Goal: Information Seeking & Learning: Learn about a topic

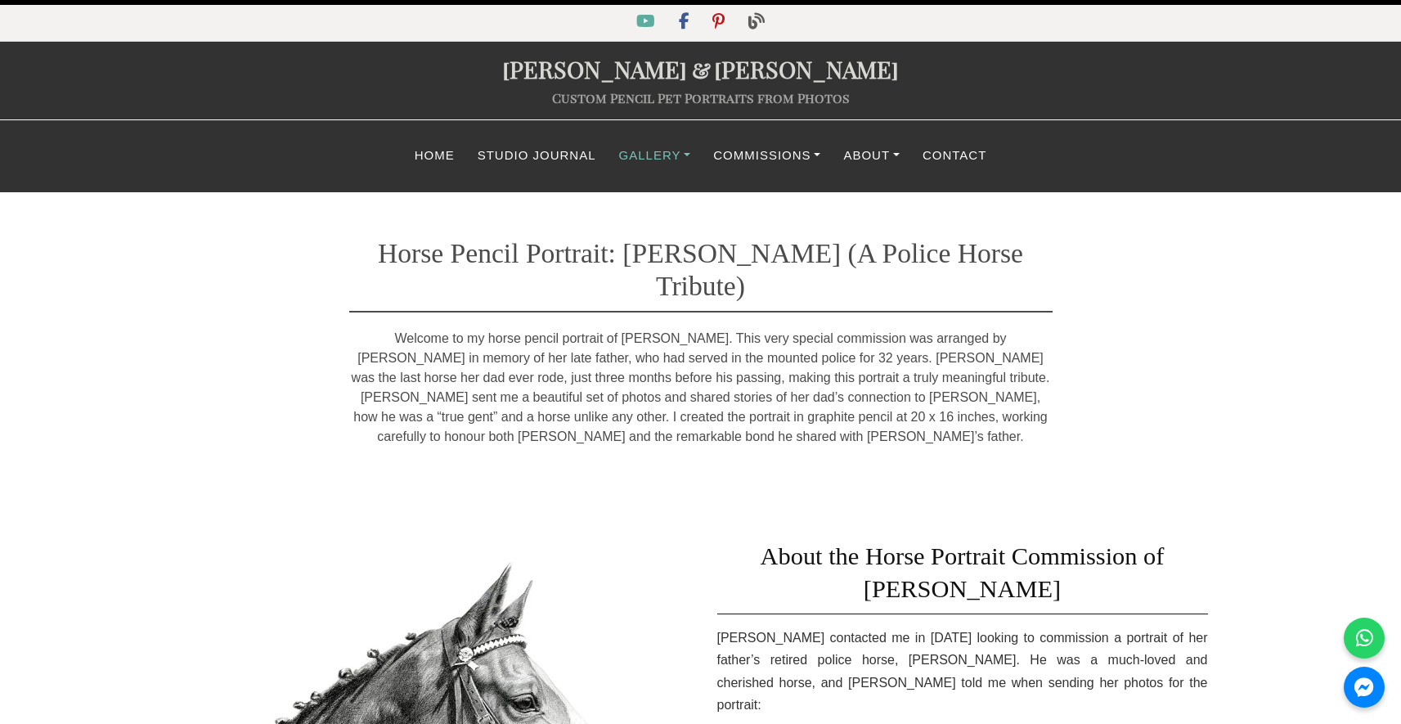
click at [653, 165] on link "Gallery" at bounding box center [655, 156] width 95 height 32
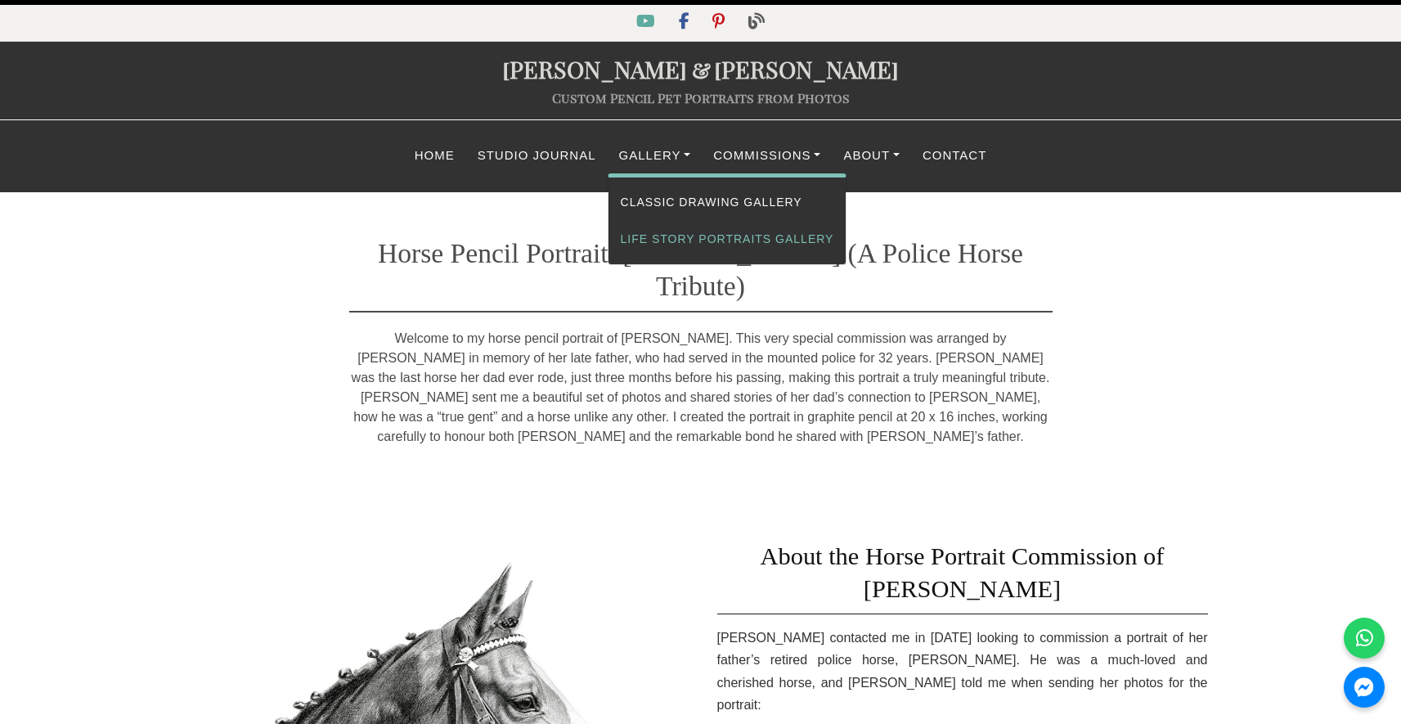
click at [675, 237] on link "Life Story Portraits Gallery" at bounding box center [727, 239] width 238 height 37
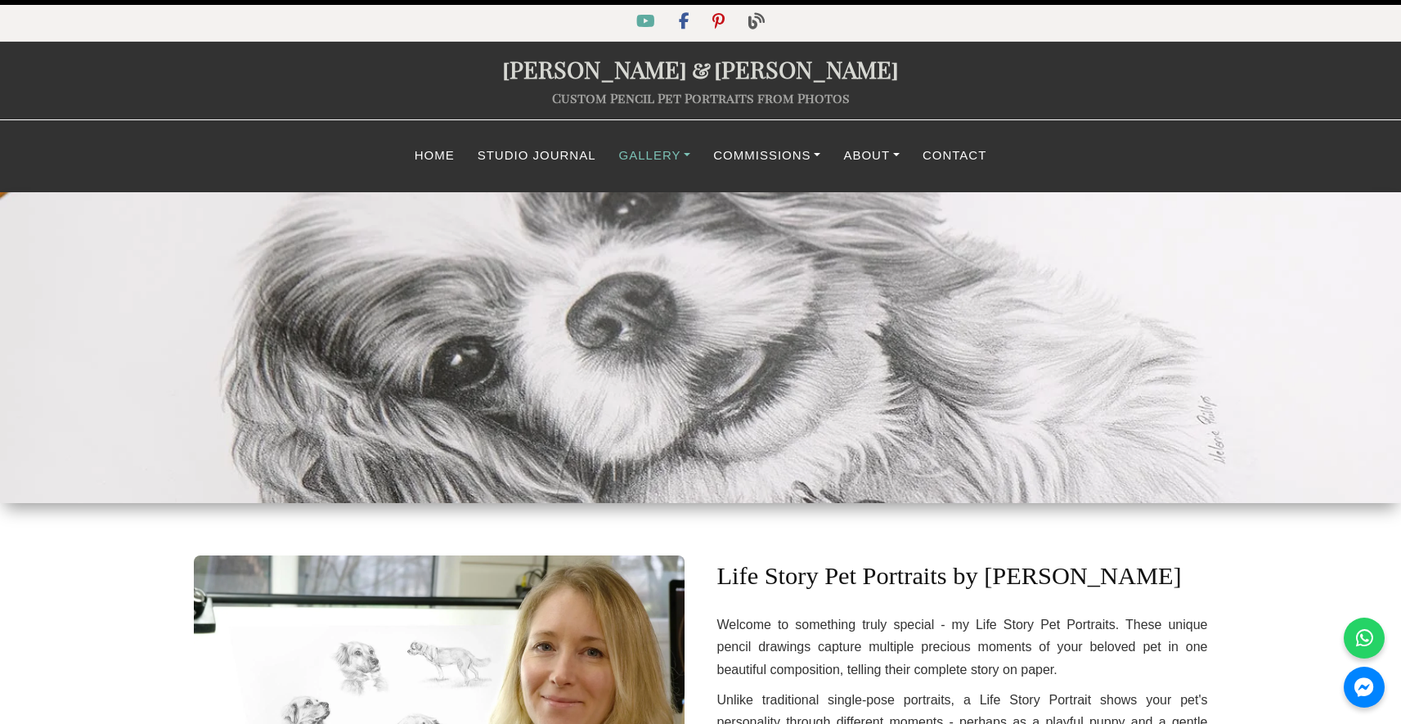
click at [649, 164] on link "Gallery" at bounding box center [655, 156] width 95 height 32
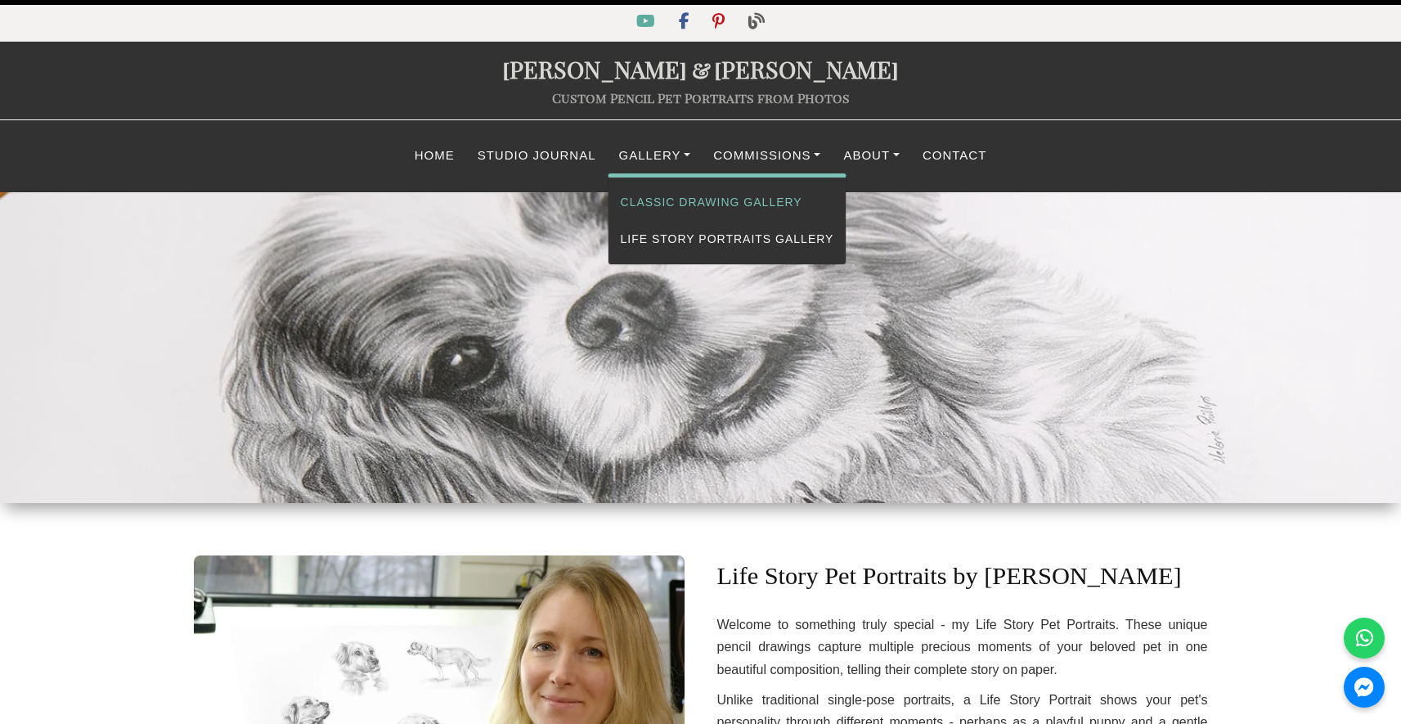
click at [661, 208] on link "Classic Drawing Gallery" at bounding box center [727, 202] width 238 height 37
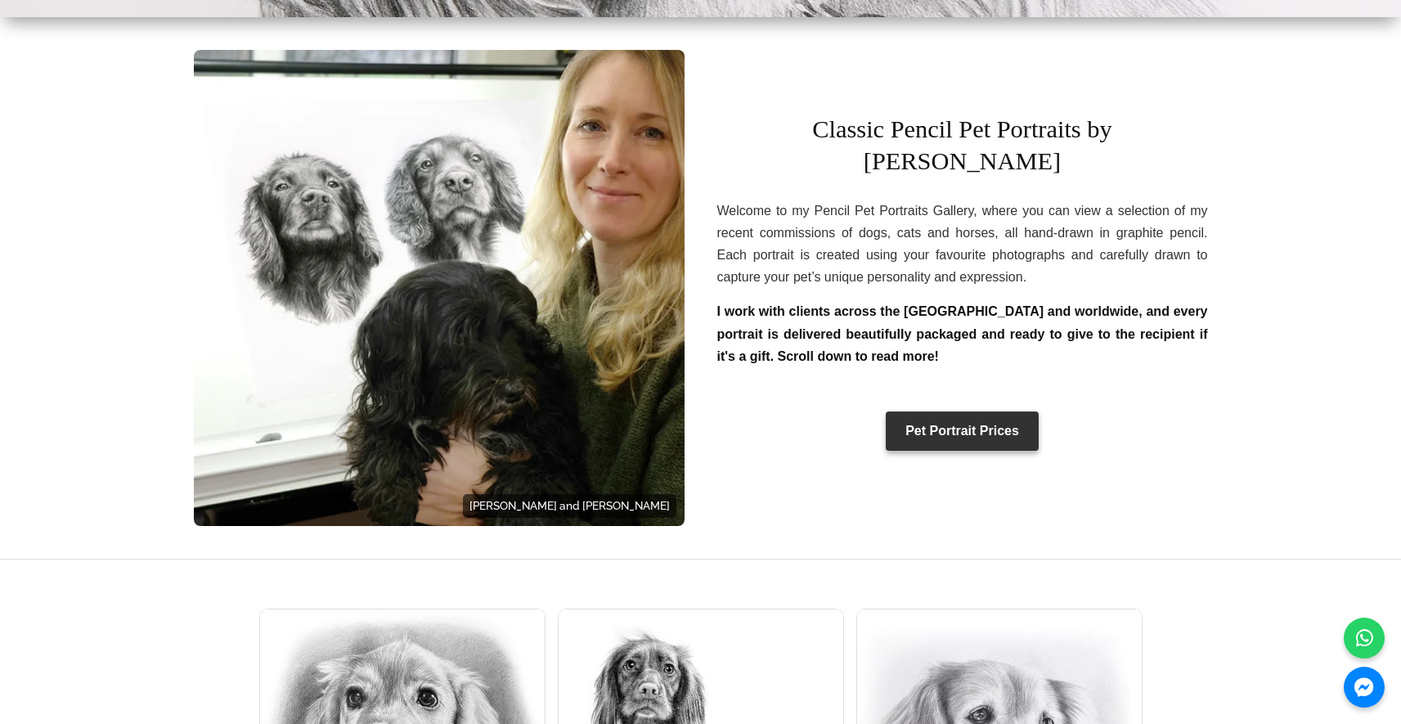
scroll to position [470, 0]
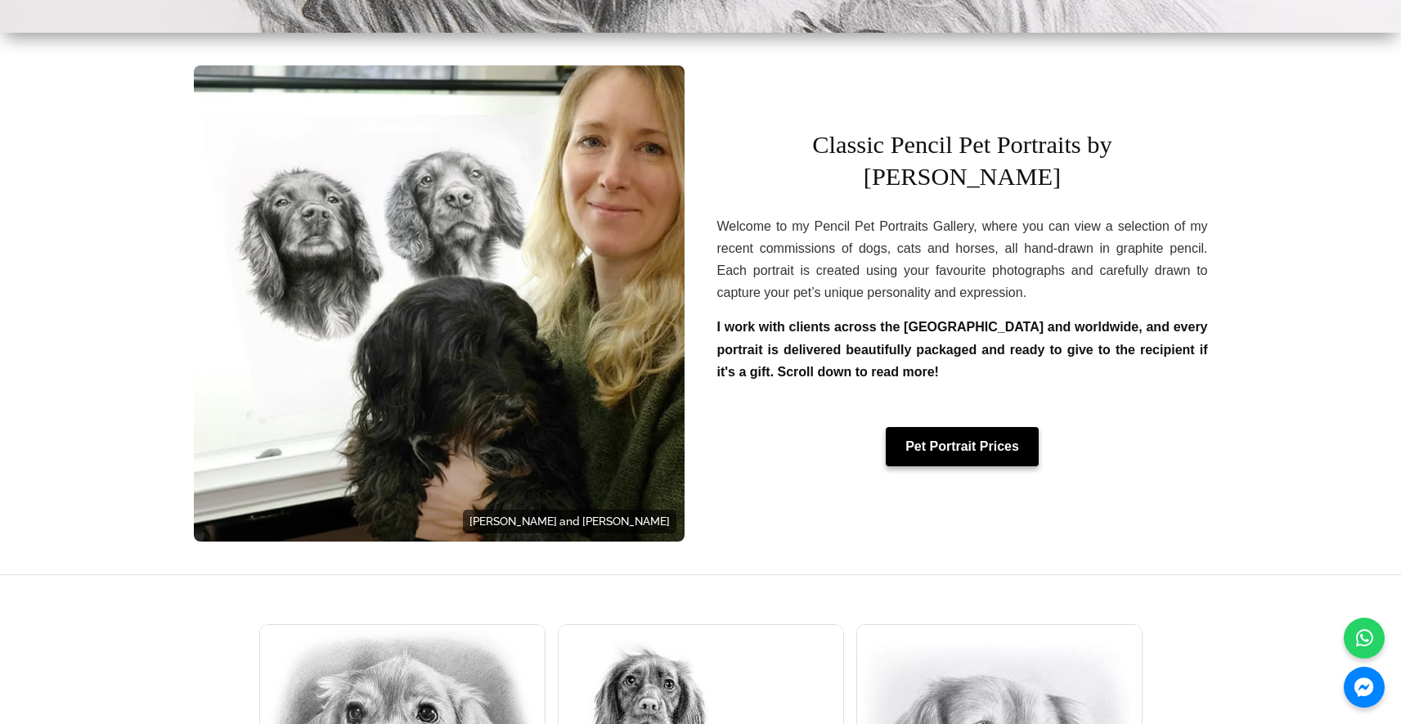
click at [992, 447] on link "Pet Portrait Prices" at bounding box center [962, 446] width 153 height 39
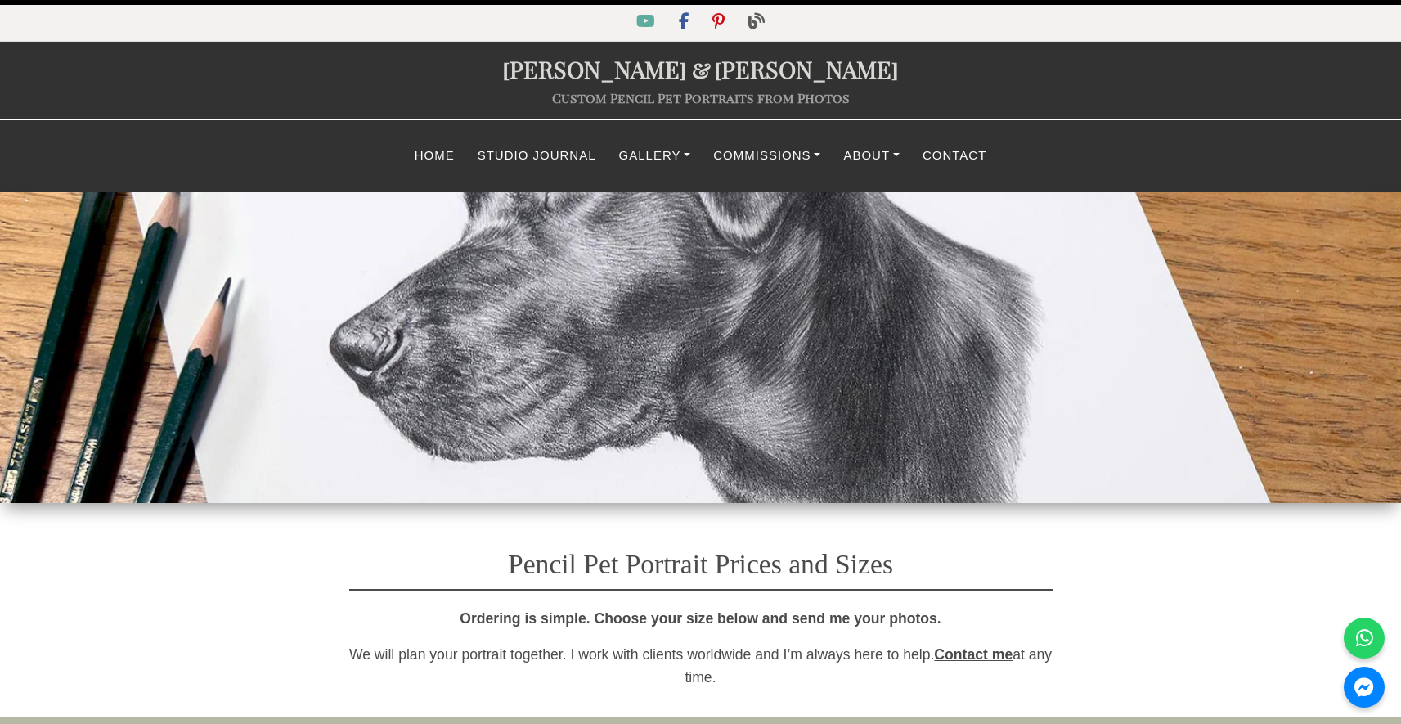
select select "GBP"
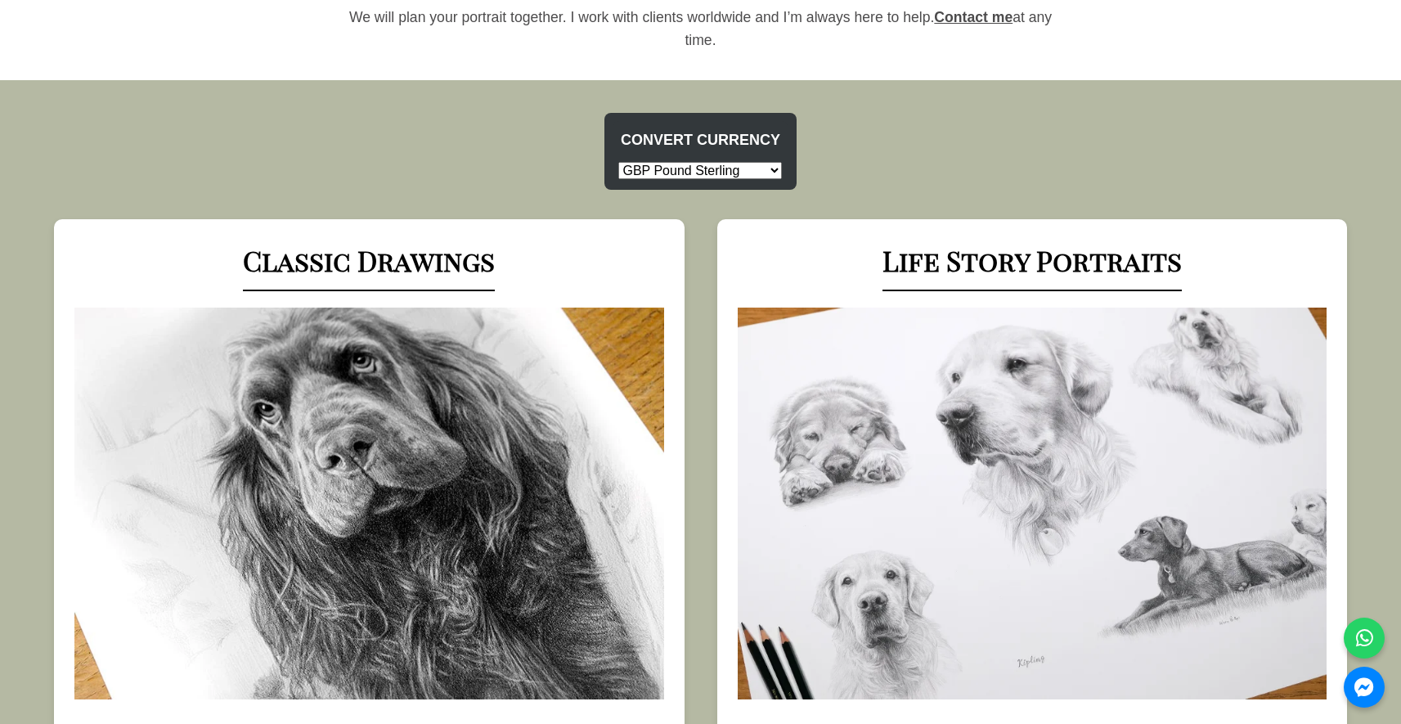
scroll to position [636, 0]
click at [466, 273] on link "Classic Drawings" at bounding box center [369, 261] width 252 height 36
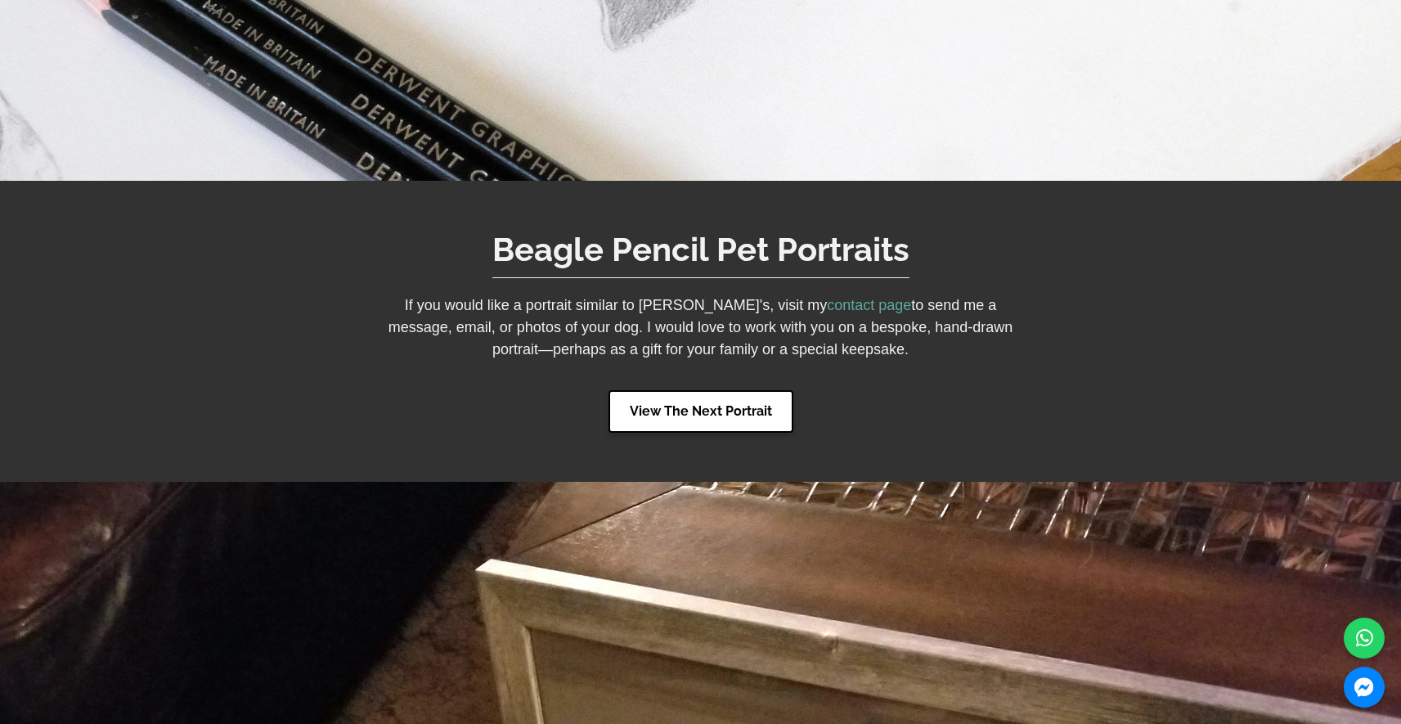
scroll to position [3841, 0]
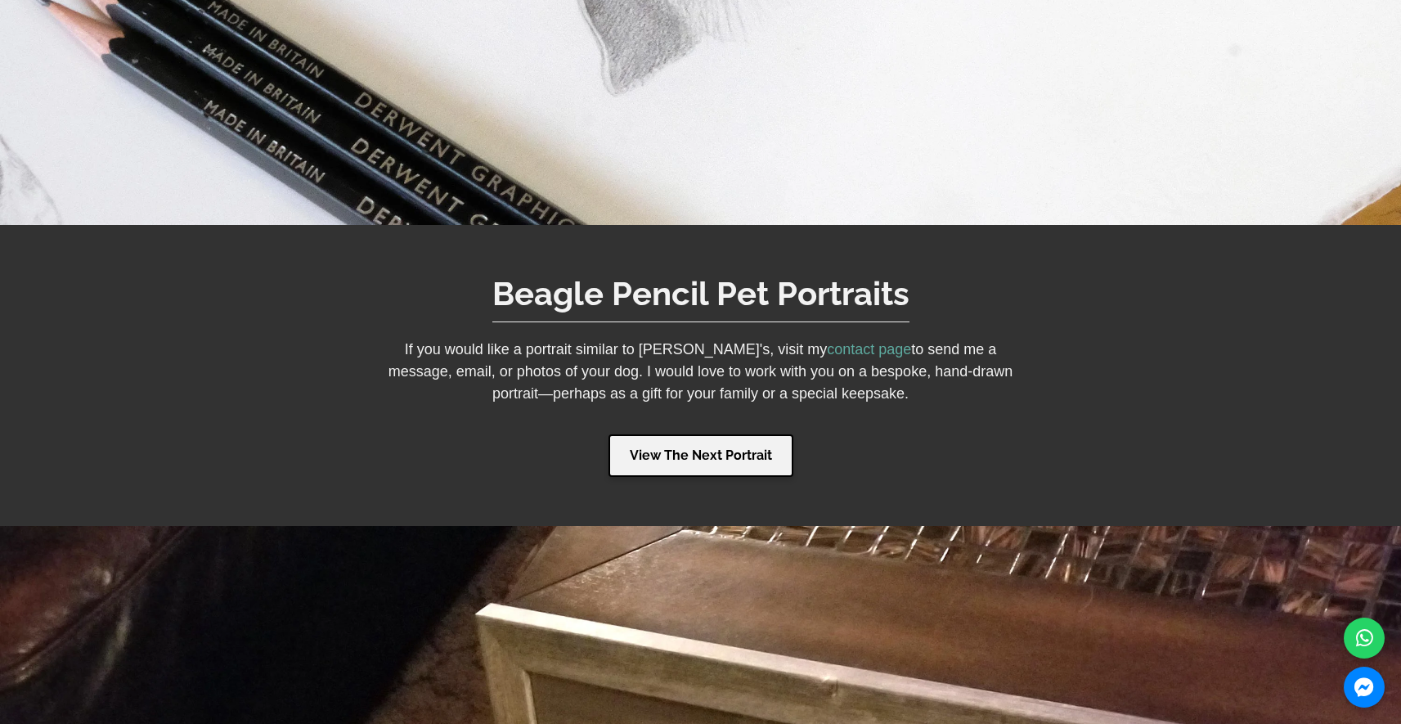
click at [655, 434] on link "View The Next Portrait" at bounding box center [700, 455] width 185 height 43
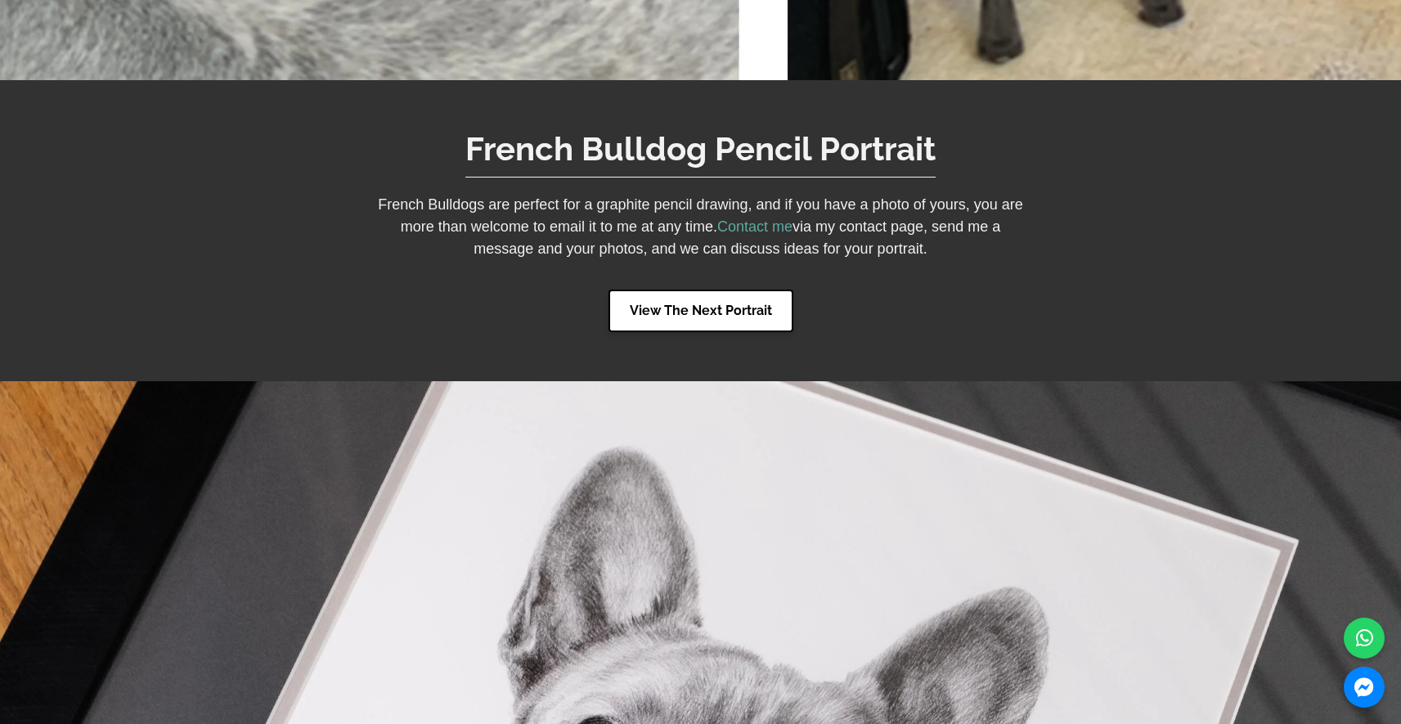
scroll to position [5129, 0]
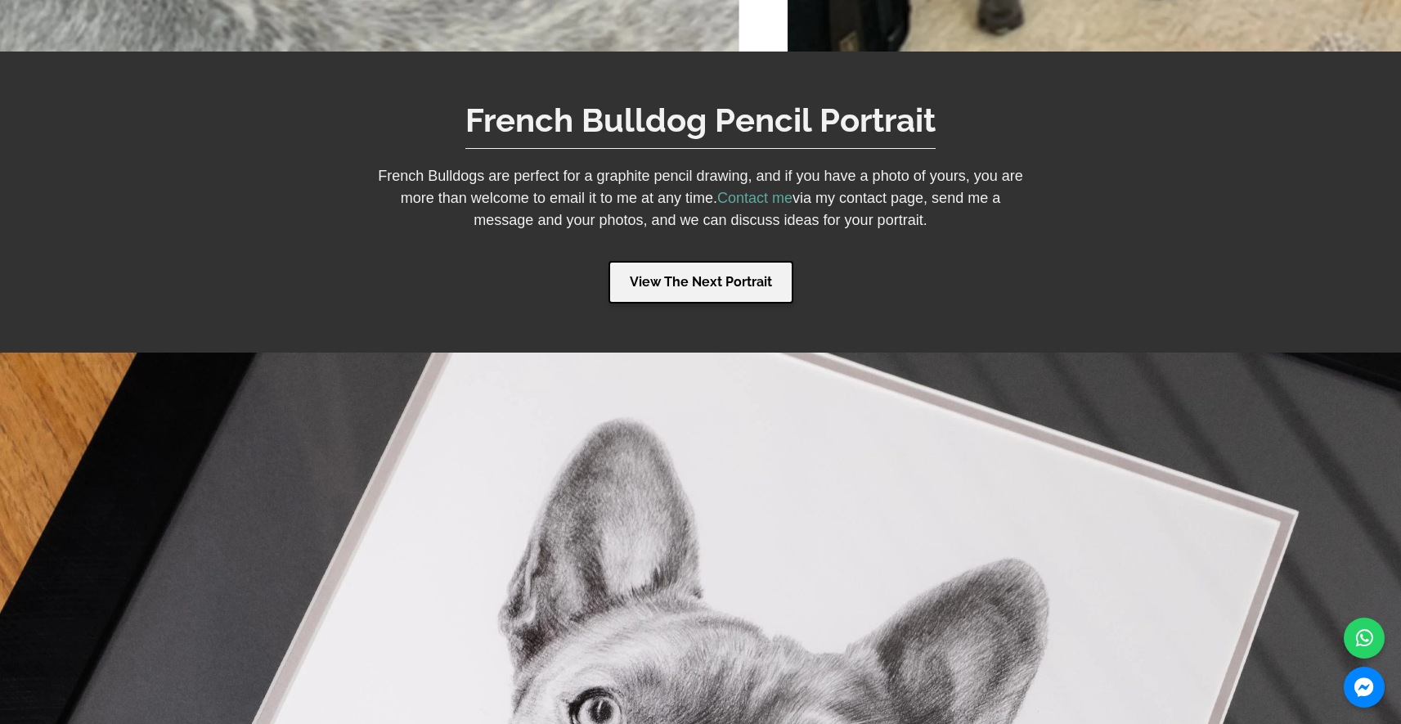
click at [696, 263] on link "View The Next Portrait" at bounding box center [700, 282] width 185 height 43
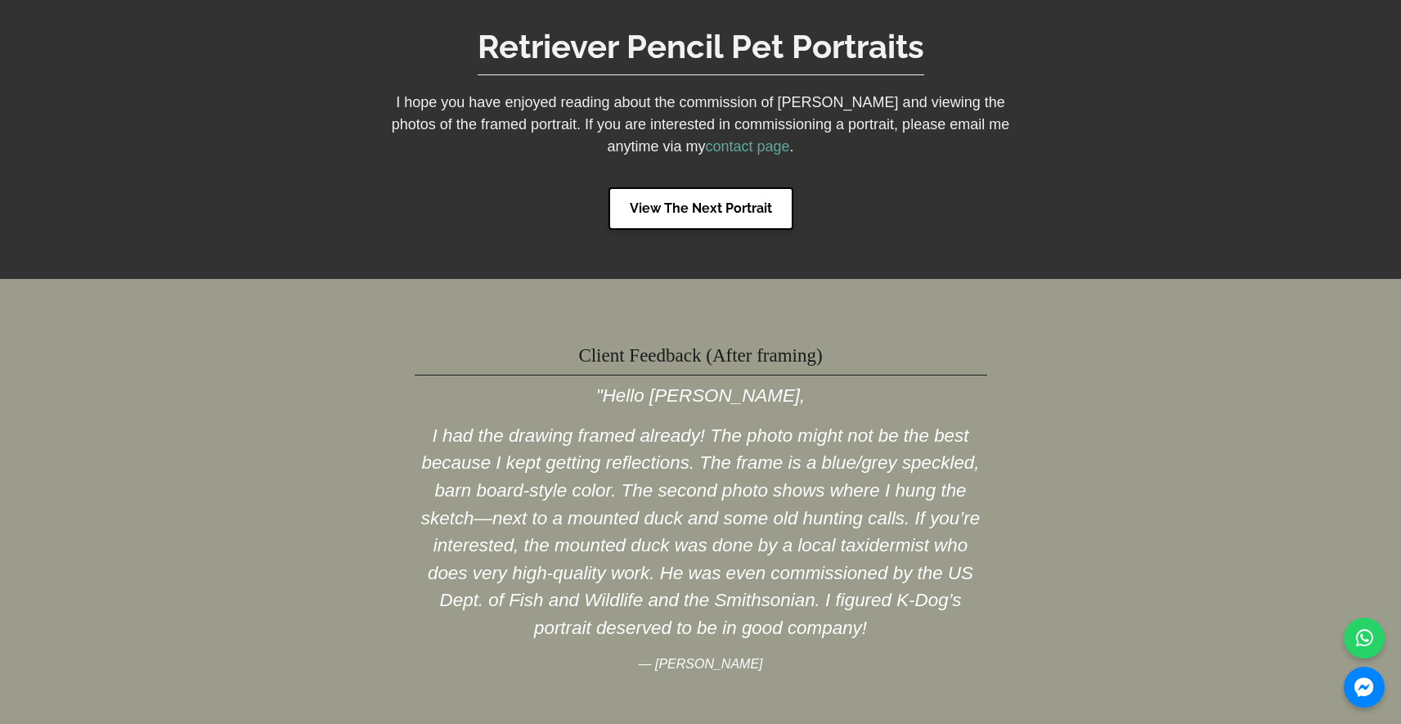
scroll to position [4923, 0]
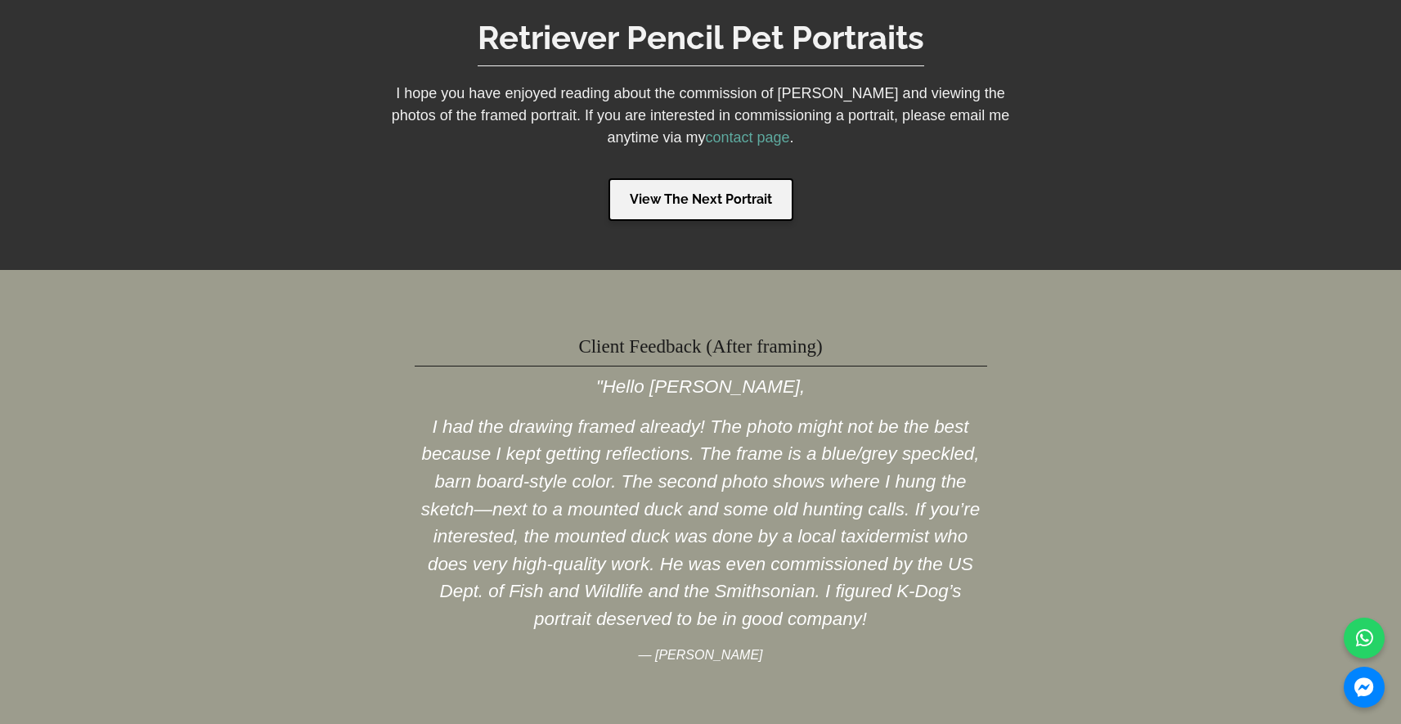
click at [696, 191] on link "View The Next Portrait" at bounding box center [700, 199] width 185 height 43
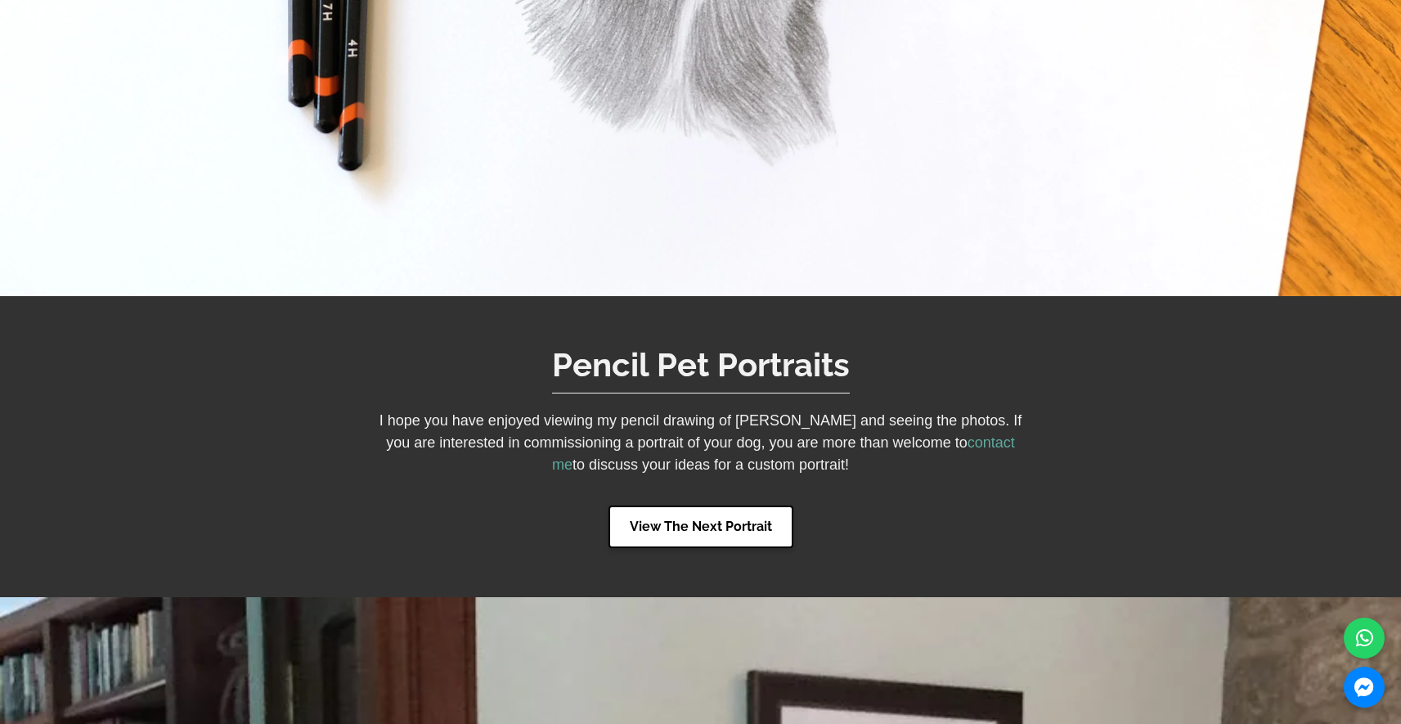
scroll to position [4870, 0]
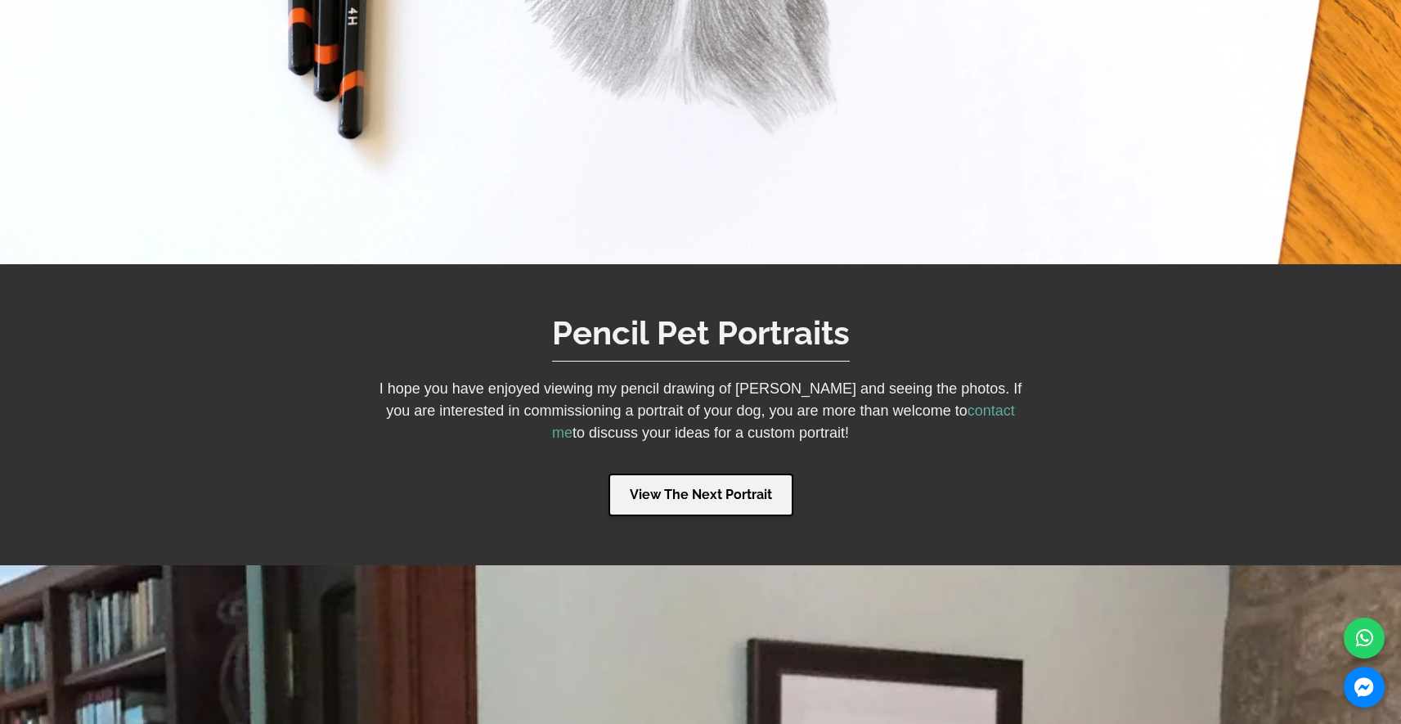
click at [725, 473] on link "View The Next Portrait" at bounding box center [700, 494] width 185 height 43
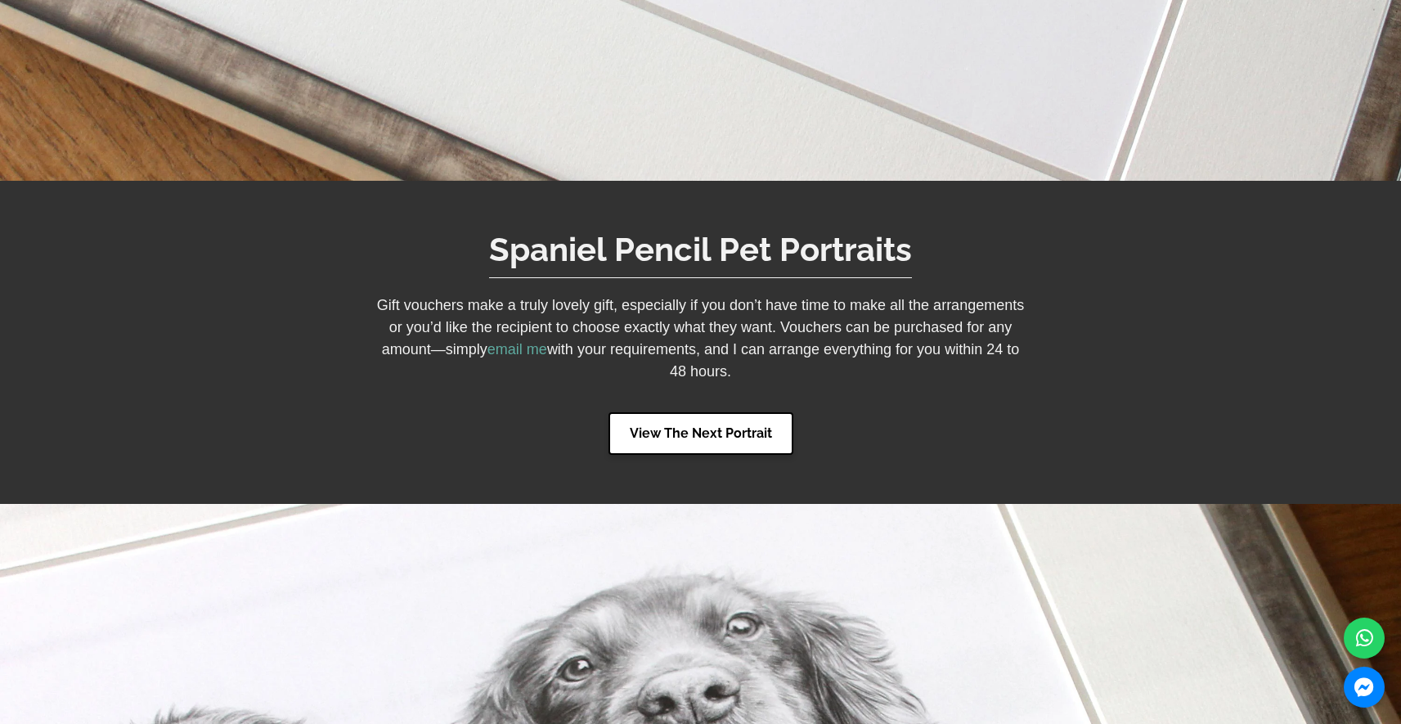
scroll to position [4614, 0]
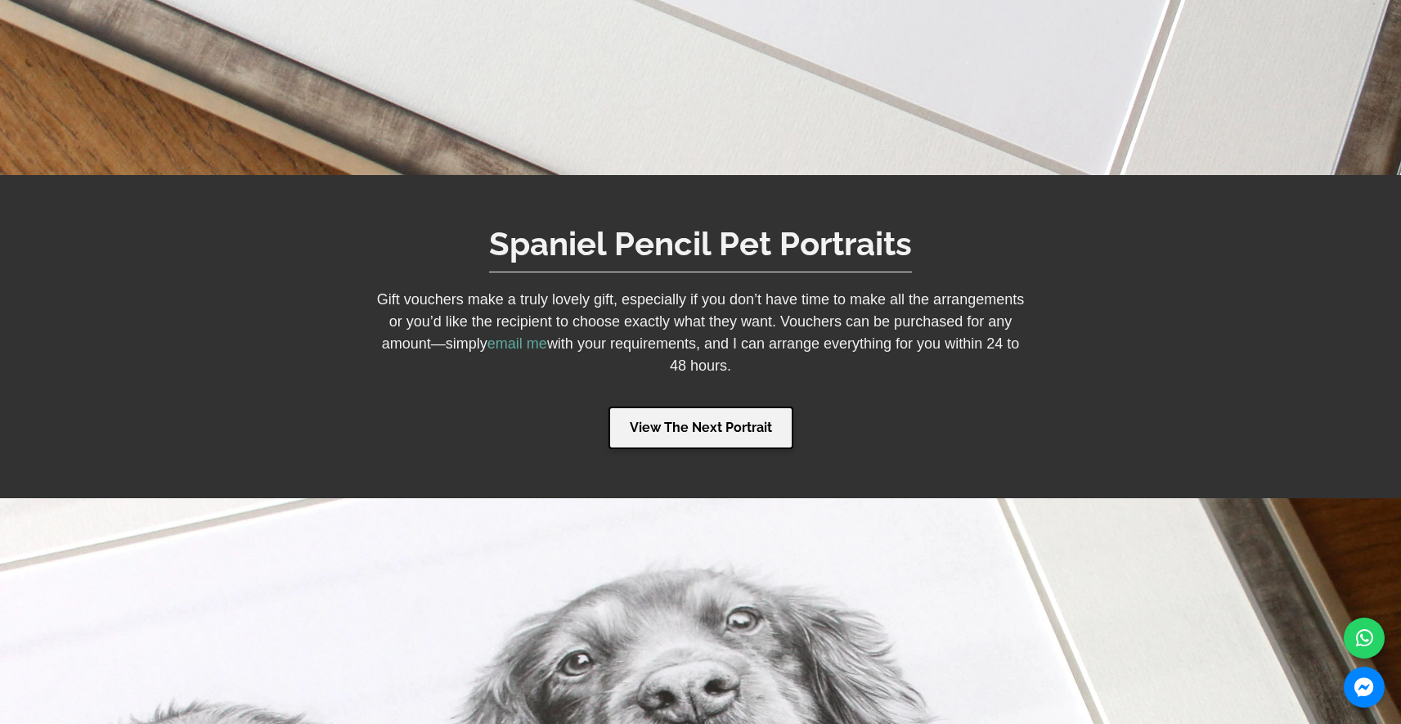
click at [720, 406] on link "View The Next Portrait" at bounding box center [700, 427] width 185 height 43
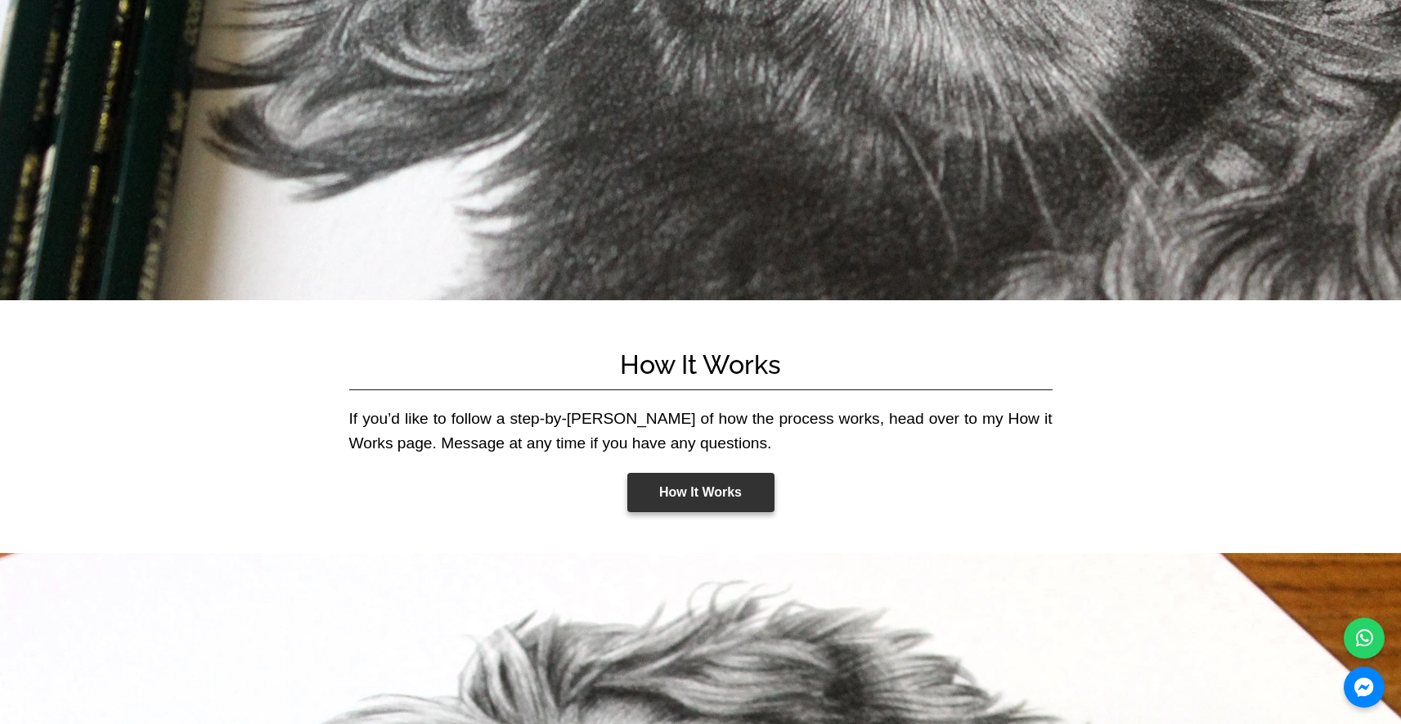
scroll to position [4542, 0]
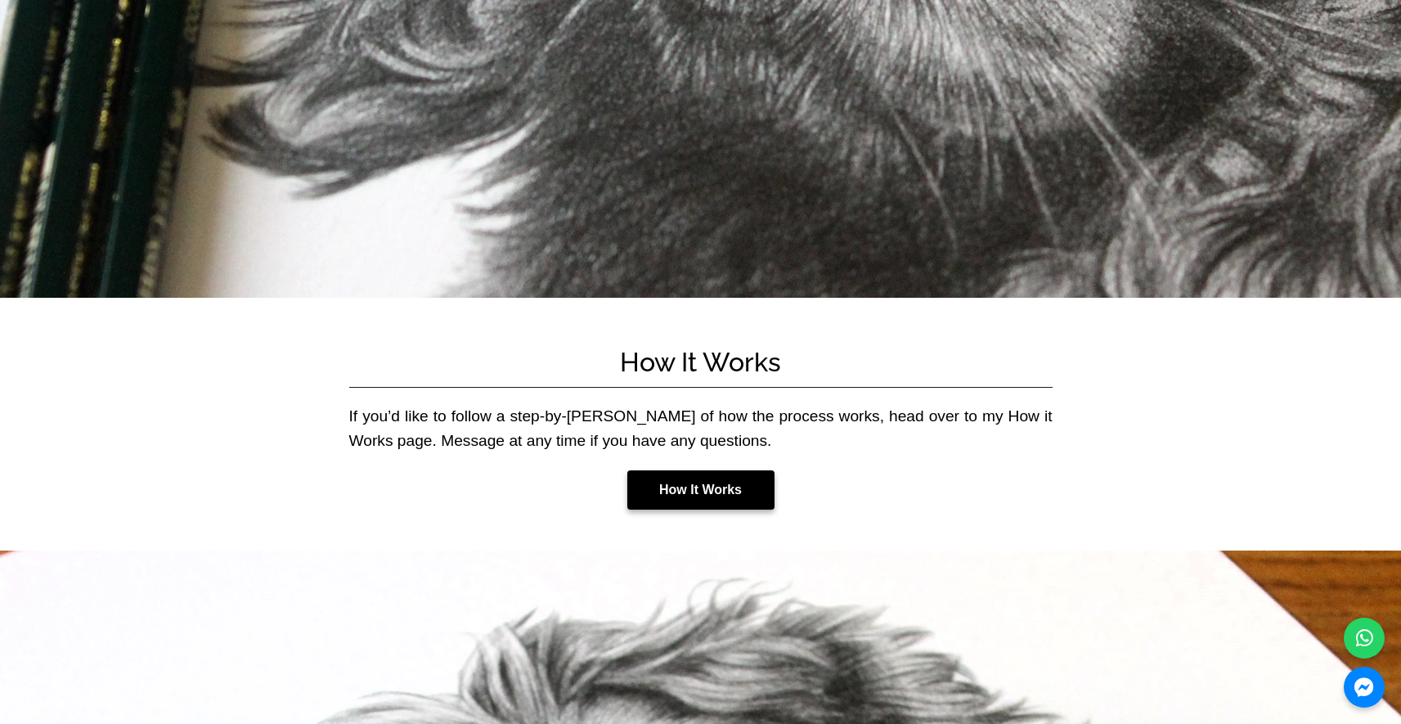
click at [738, 470] on link "How It Works" at bounding box center [700, 489] width 147 height 39
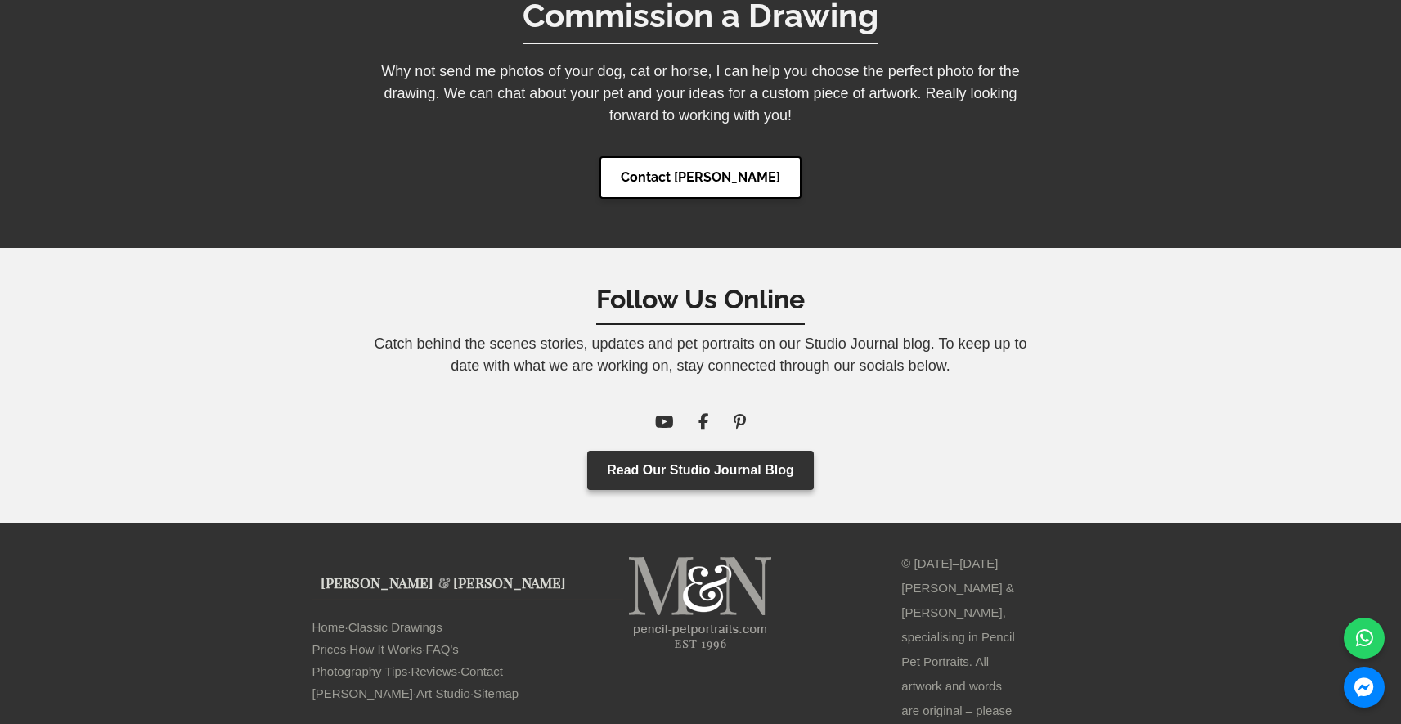
scroll to position [5993, 0]
click at [416, 683] on link "Art Studio" at bounding box center [443, 694] width 54 height 22
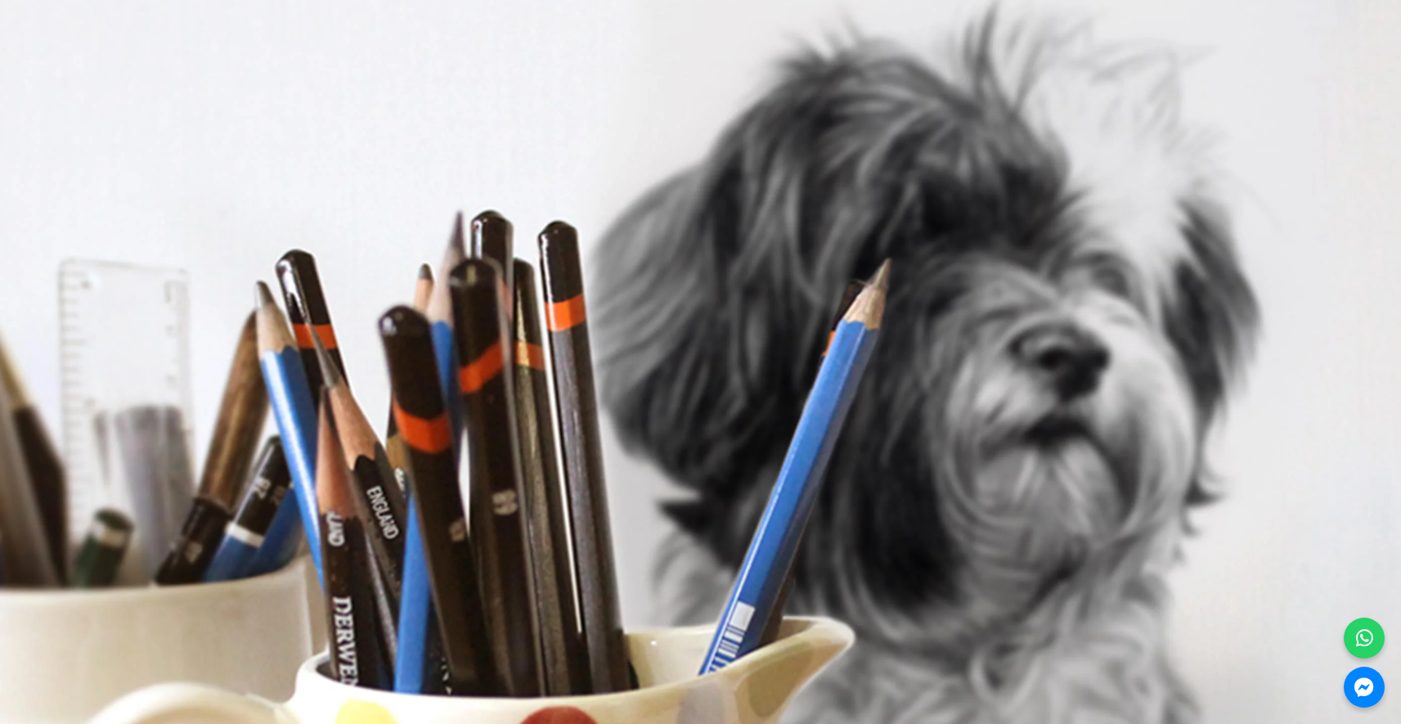
scroll to position [7103, 0]
